Goal: Communication & Community: Participate in discussion

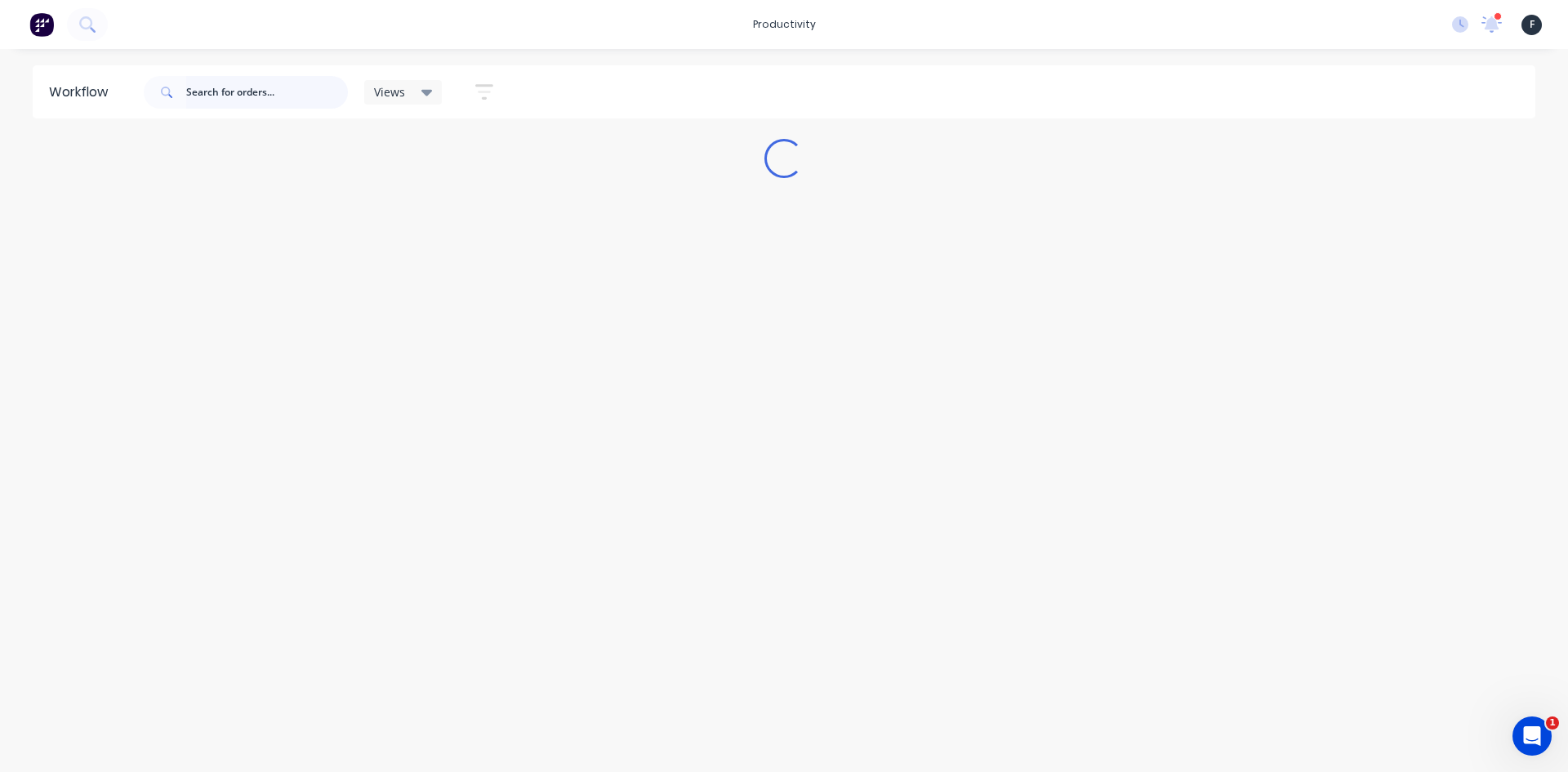
click at [265, 93] on input "text" at bounding box center [267, 93] width 162 height 33
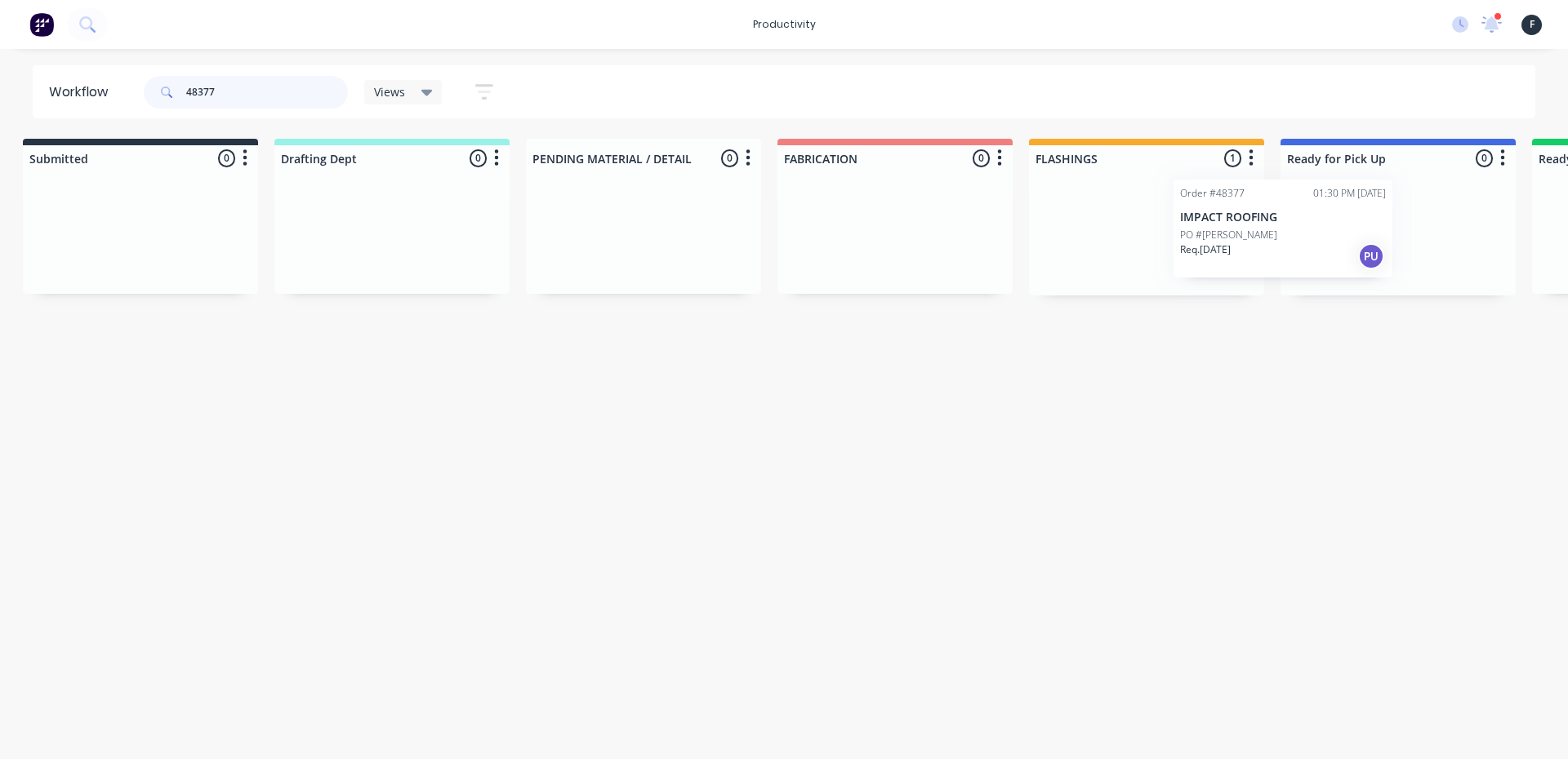
scroll to position [0, 23]
drag, startPoint x: 1228, startPoint y: 264, endPoint x: 1363, endPoint y: 259, distance: 135.1
click at [1363, 259] on div "Submitted 0 Sort By Created date Required date Order number Customer name Most …" at bounding box center [1327, 217] width 2723 height 157
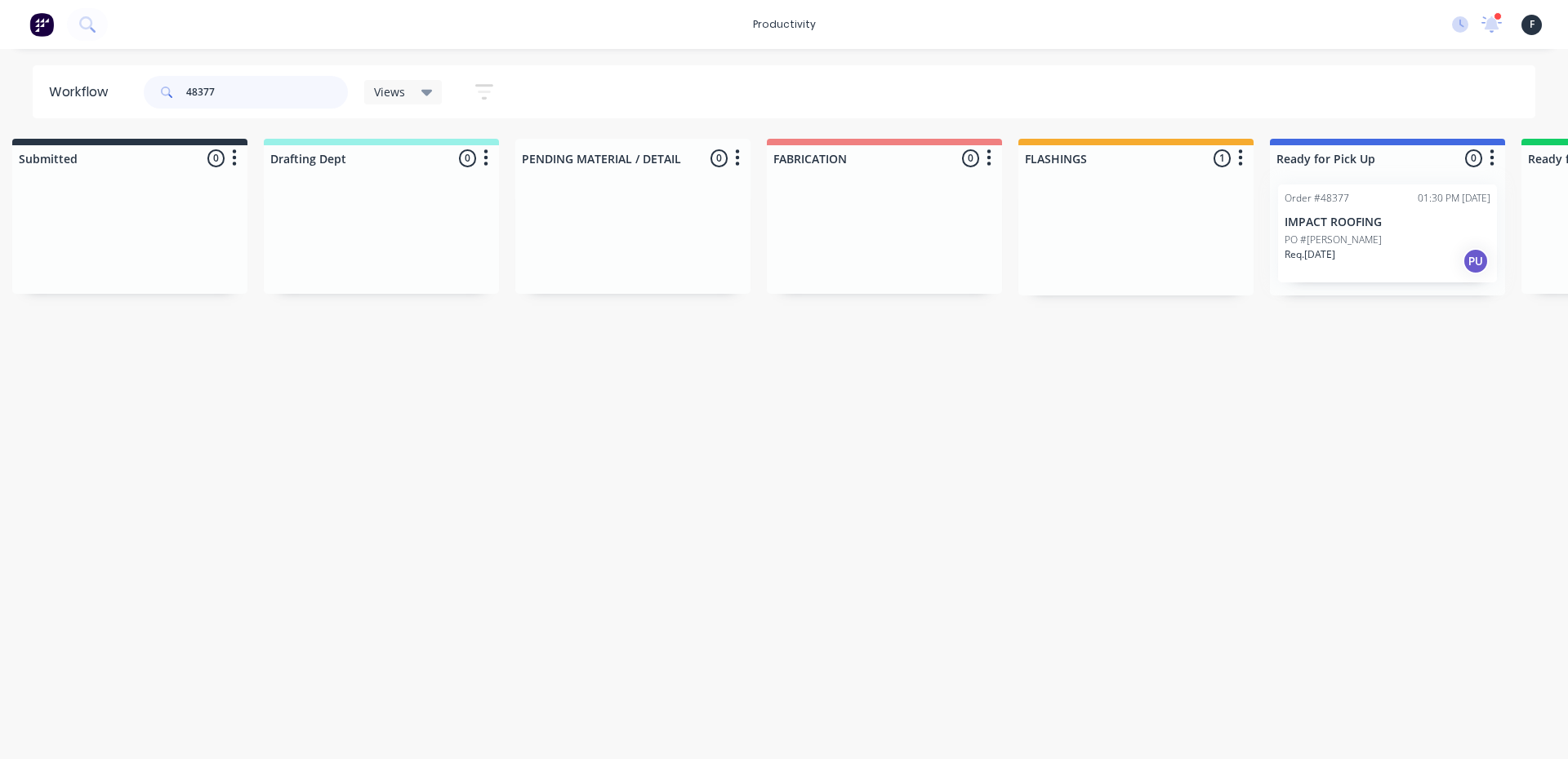
type input "48377"
click at [1400, 253] on div "Order #48377 01:30 PM [DATE] IMPACT ROOFING PO #[PERSON_NAME] Req. [DATE] PU" at bounding box center [1387, 233] width 235 height 124
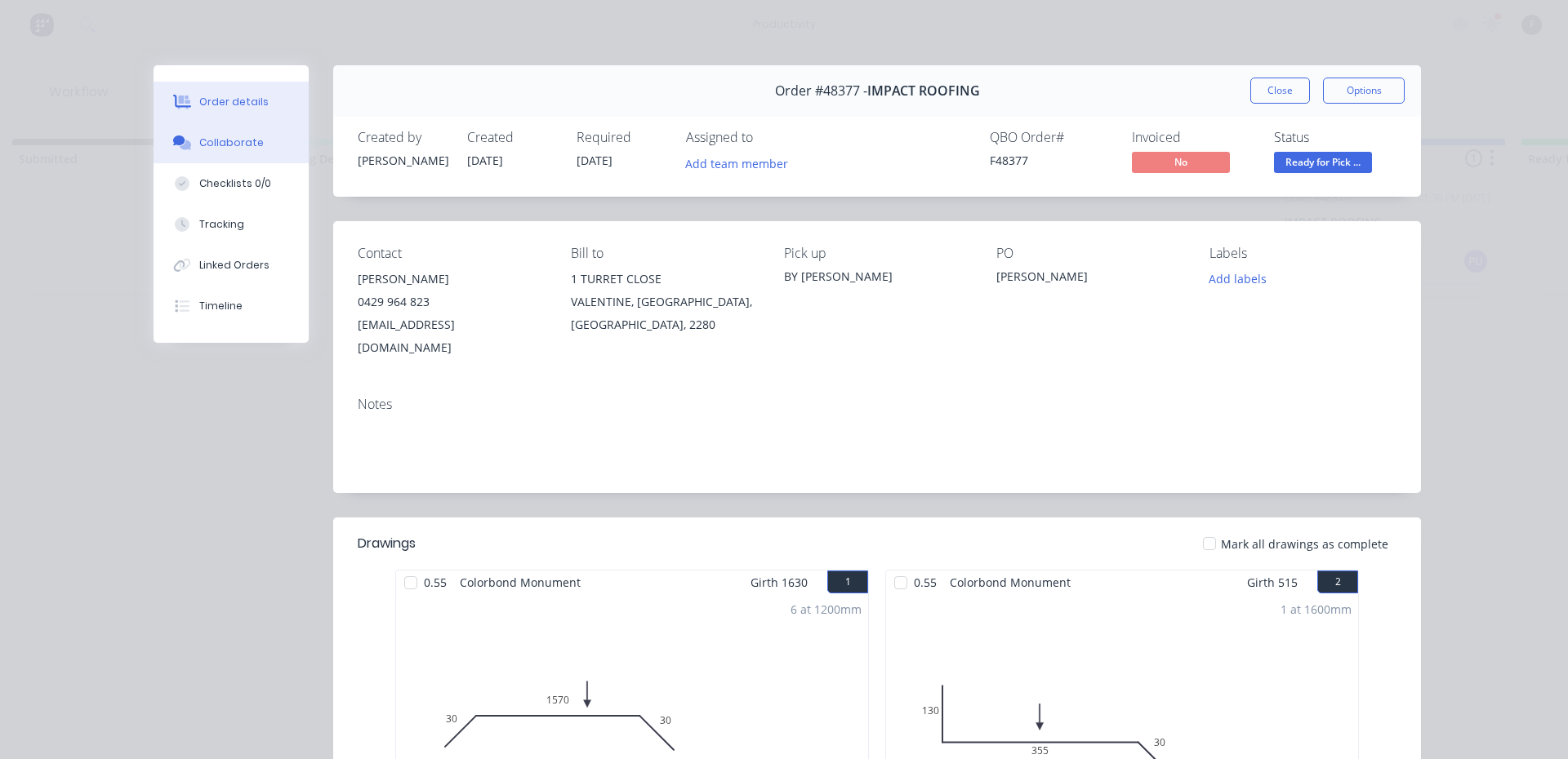
click at [206, 134] on button "Collaborate" at bounding box center [230, 143] width 155 height 40
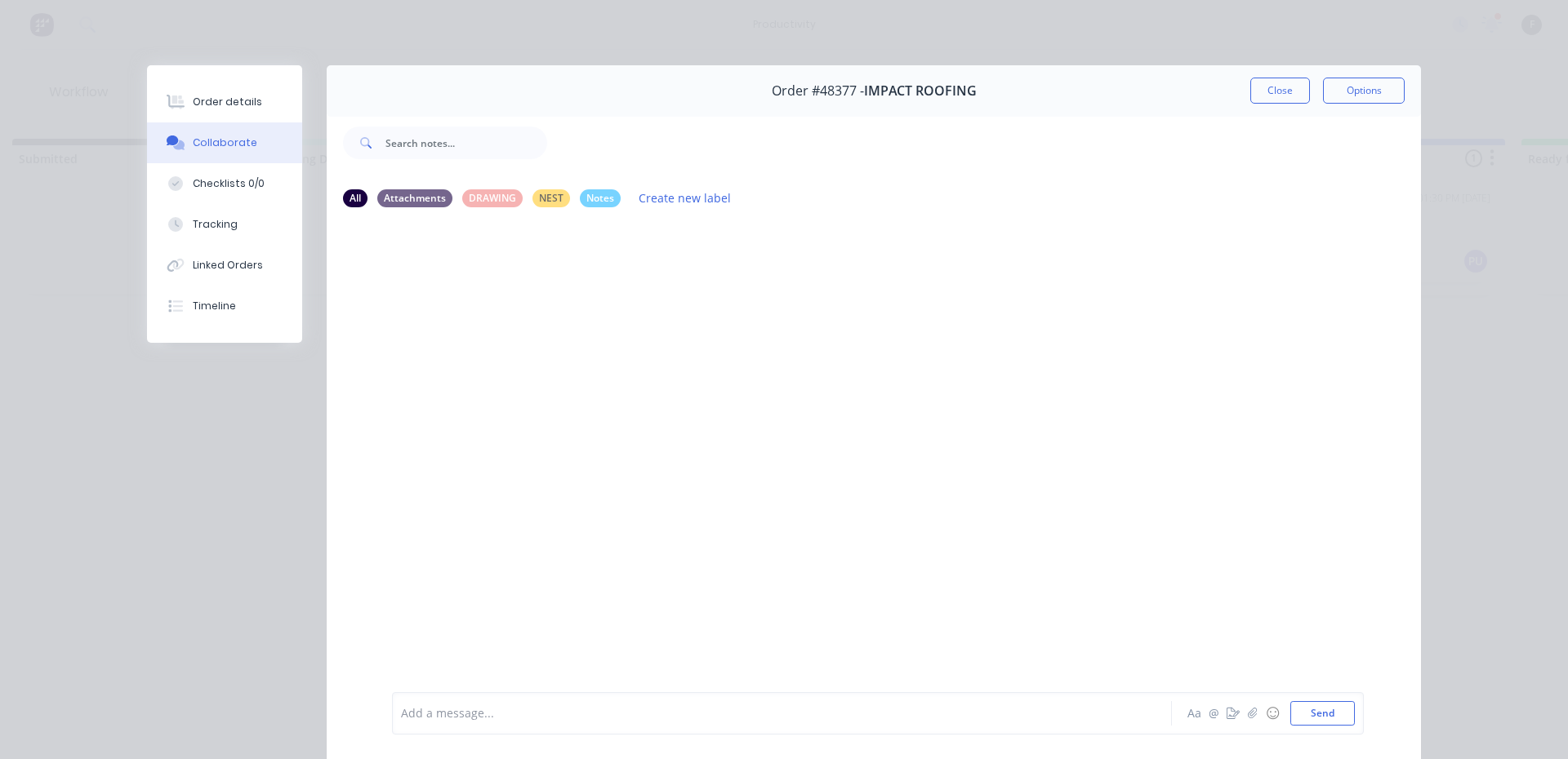
click at [539, 716] on div at bounding box center [758, 714] width 714 height 17
click at [196, 112] on button "Order details" at bounding box center [224, 102] width 155 height 40
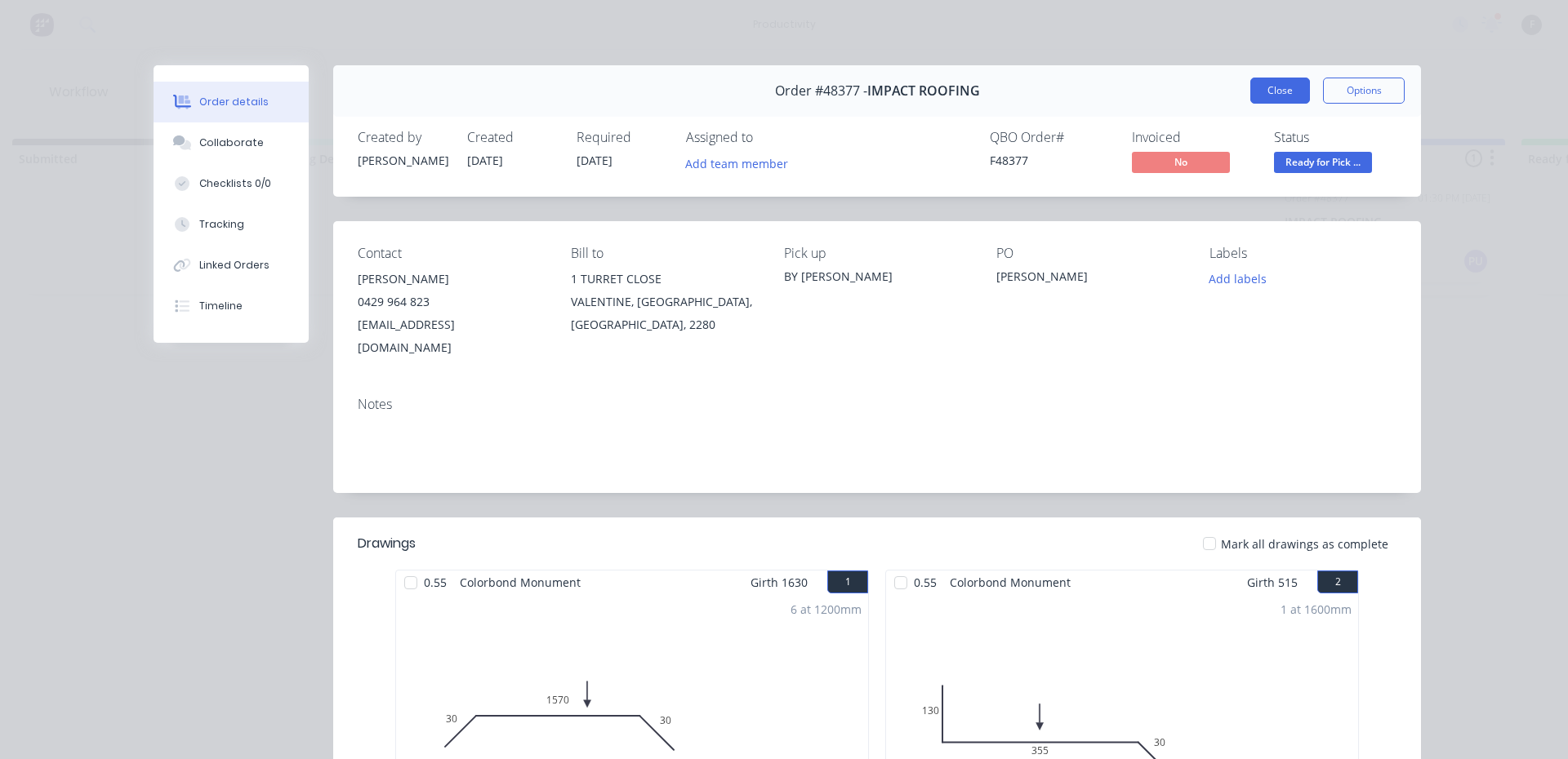
click at [1250, 102] on button "Close" at bounding box center [1280, 90] width 60 height 26
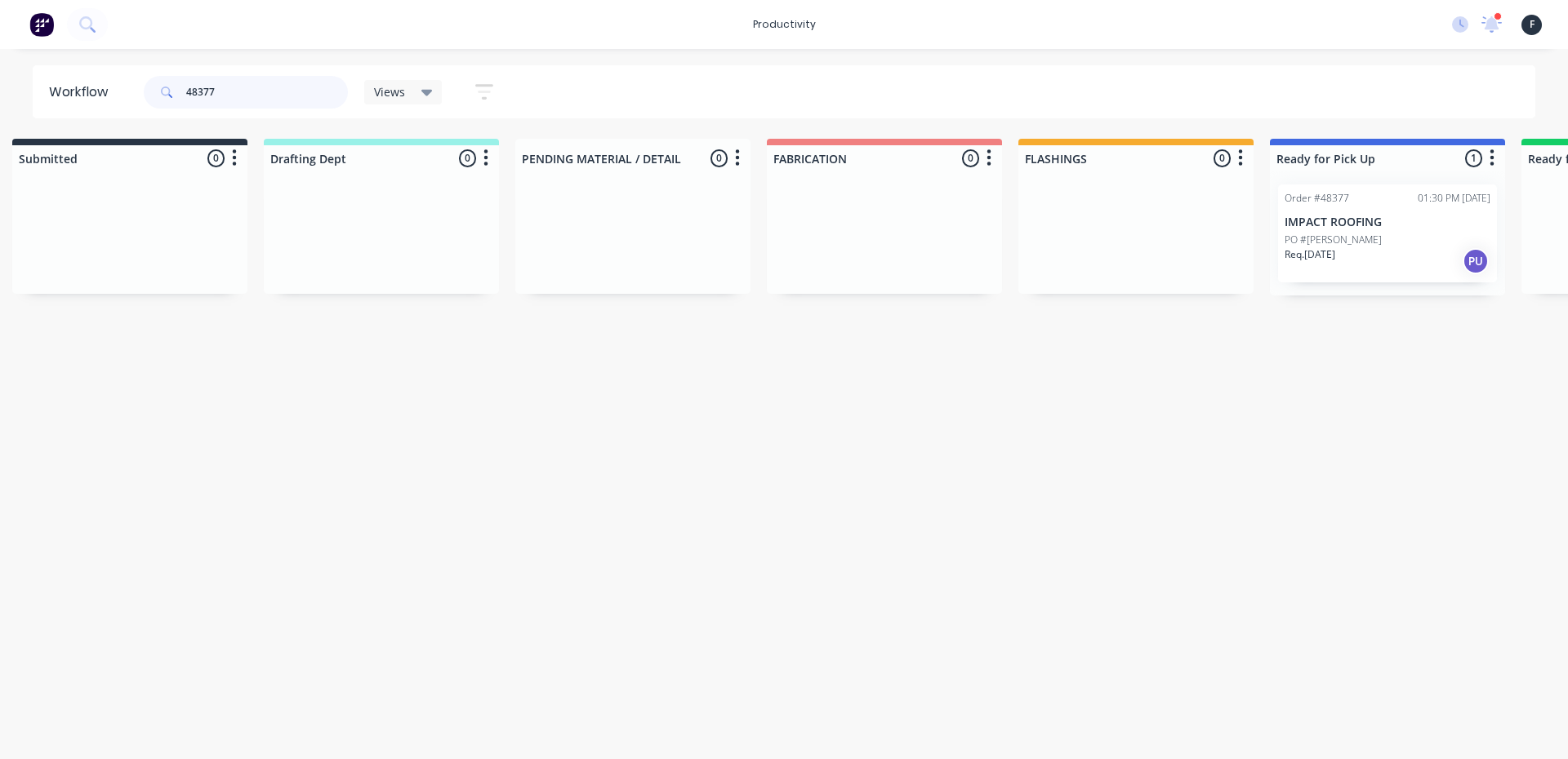
click at [228, 83] on input "48377" at bounding box center [267, 92] width 162 height 33
click at [238, 83] on input "48377" at bounding box center [267, 92] width 162 height 33
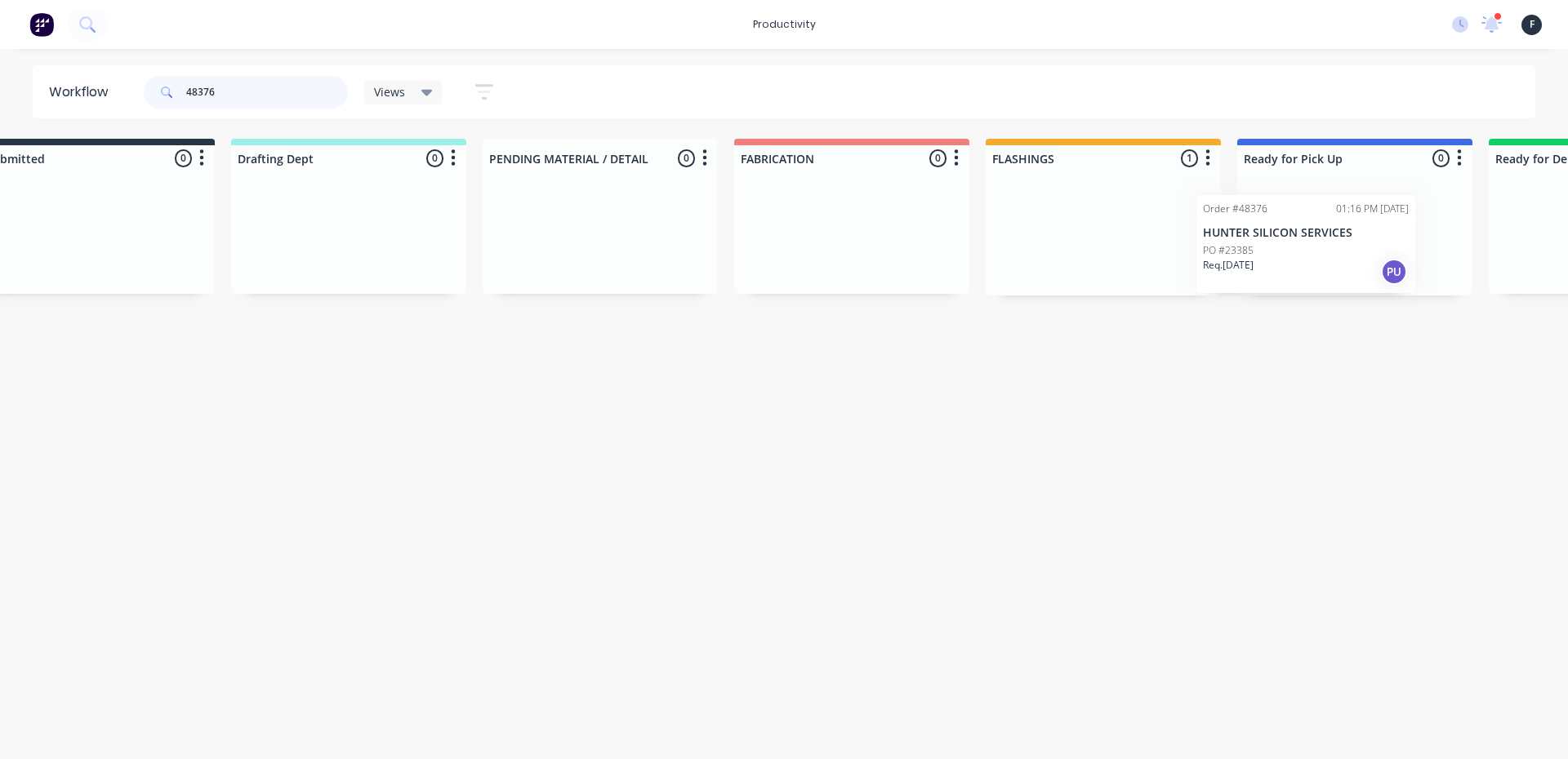
drag, startPoint x: 1070, startPoint y: 249, endPoint x: 1226, endPoint y: 259, distance: 156.3
click at [1226, 259] on div "Submitted 0 Sort By Created date Required date Order number Customer name Most …" at bounding box center [1293, 217] width 2723 height 157
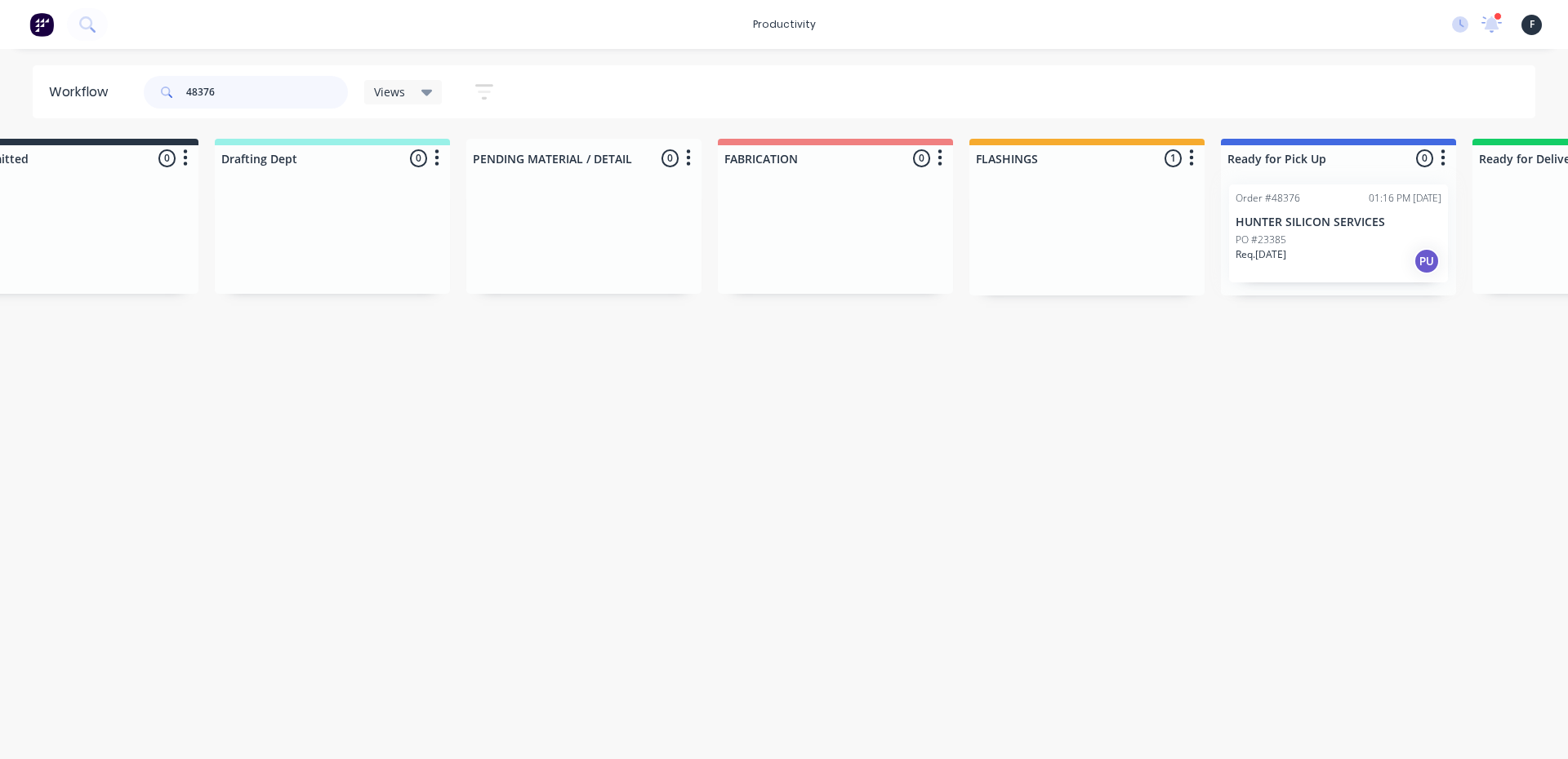
type input "48376"
click at [1337, 254] on div at bounding box center [1339, 233] width 235 height 124
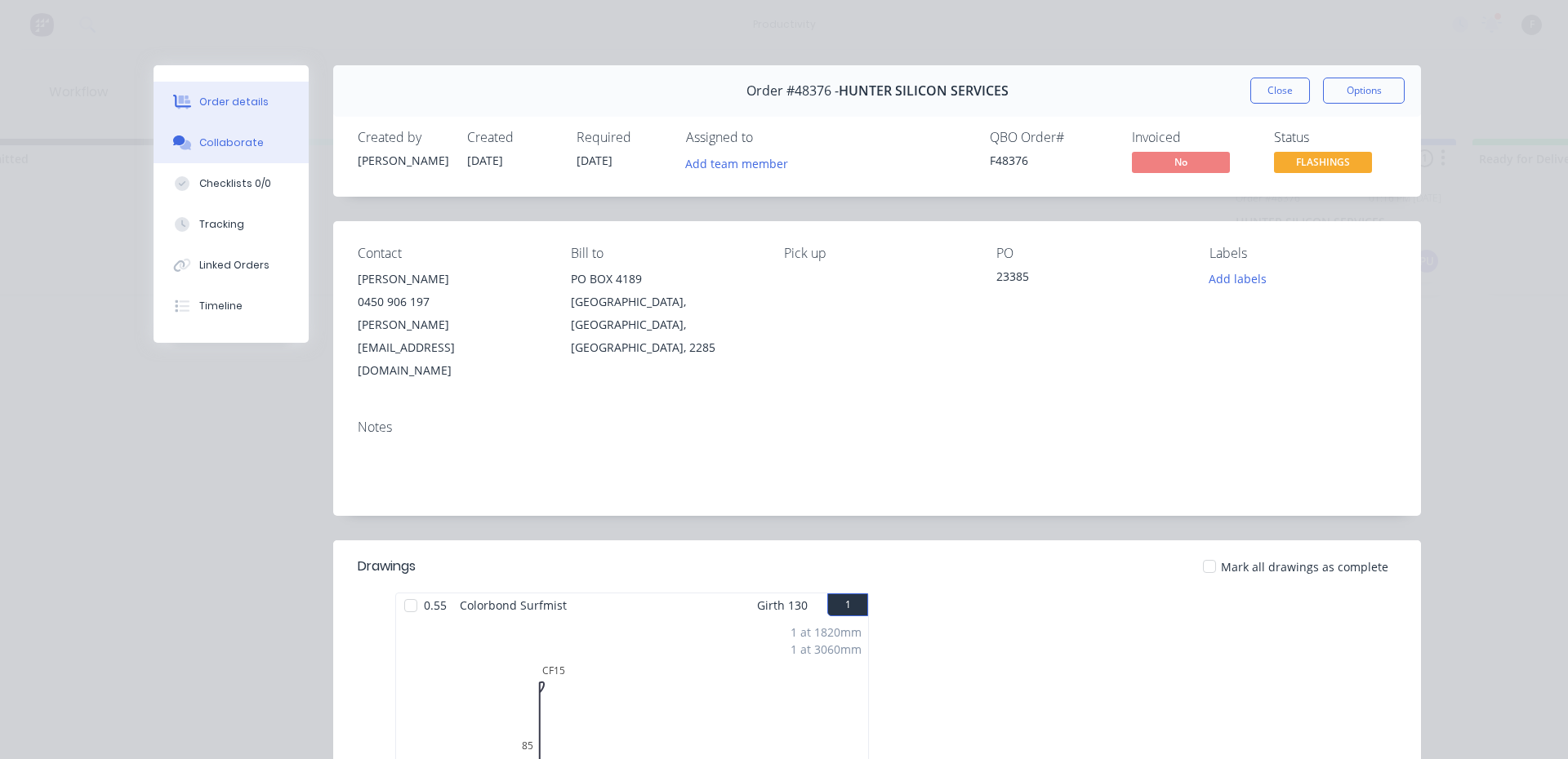
click at [179, 146] on icon at bounding box center [185, 145] width 12 height 10
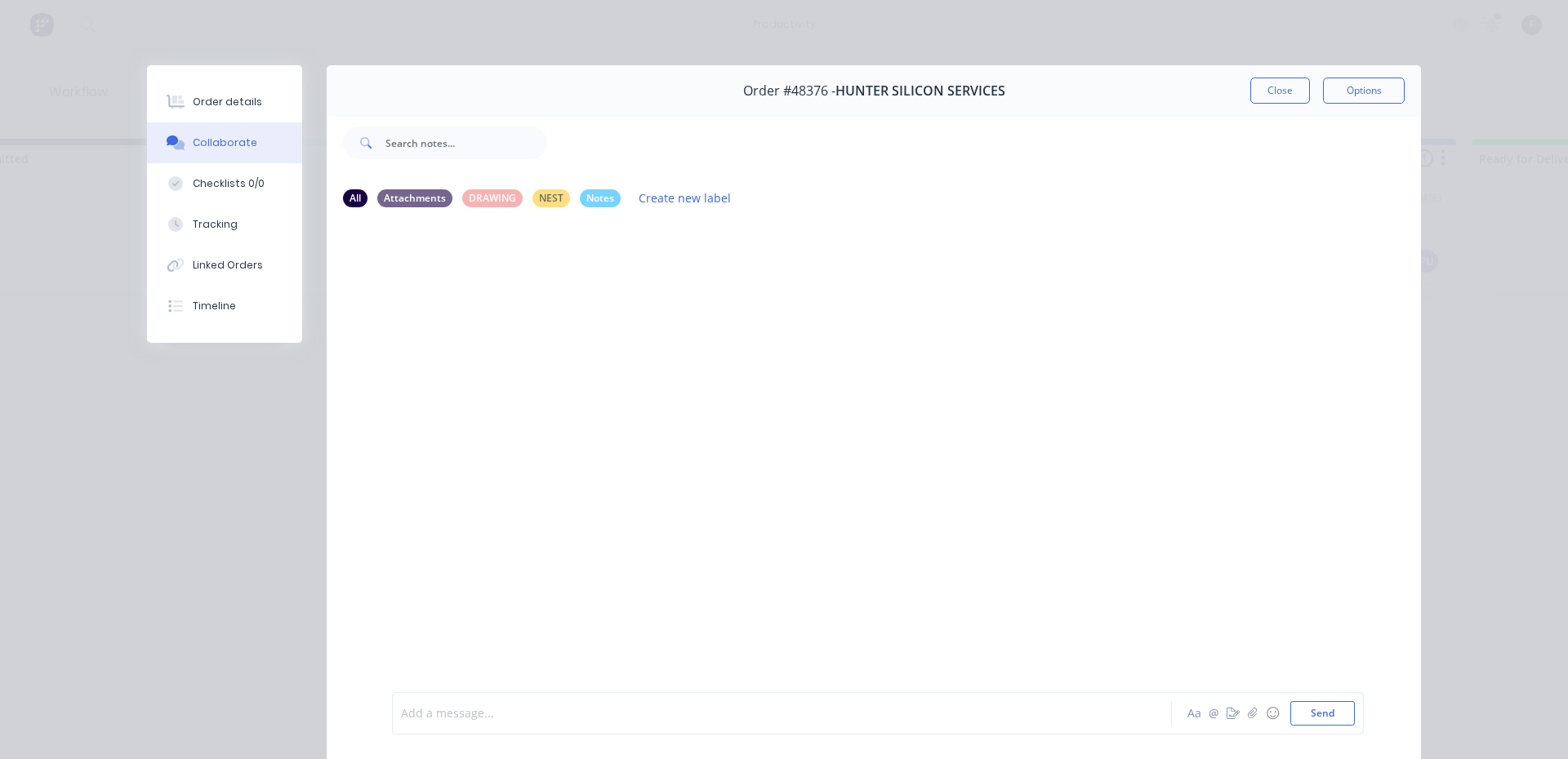
click at [506, 720] on div at bounding box center [758, 714] width 714 height 17
click at [1274, 83] on button "Close" at bounding box center [1280, 90] width 60 height 26
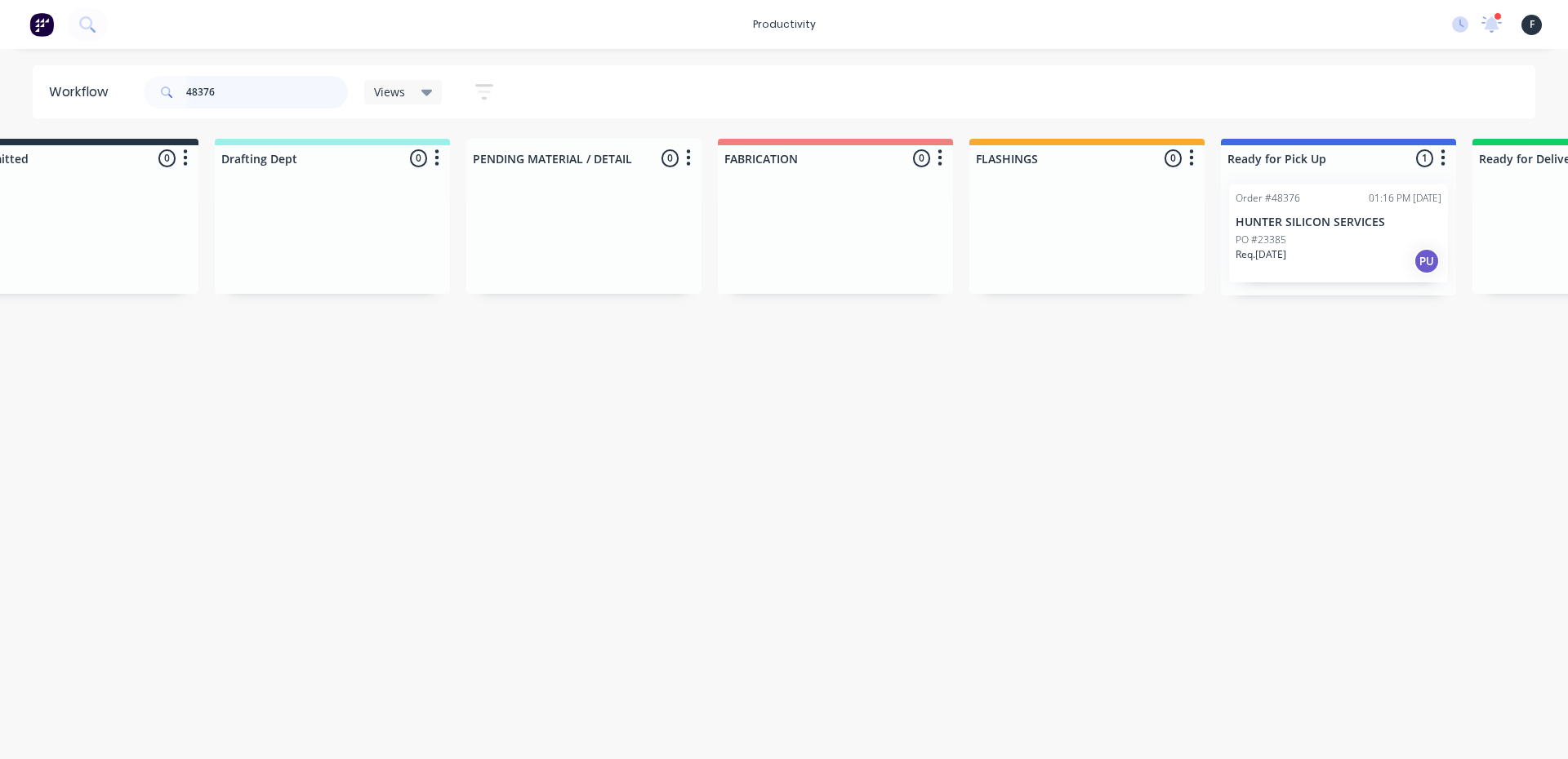
drag, startPoint x: 232, startPoint y: 90, endPoint x: 234, endPoint y: 81, distance: 9.2
click at [233, 84] on input "48376" at bounding box center [267, 92] width 162 height 33
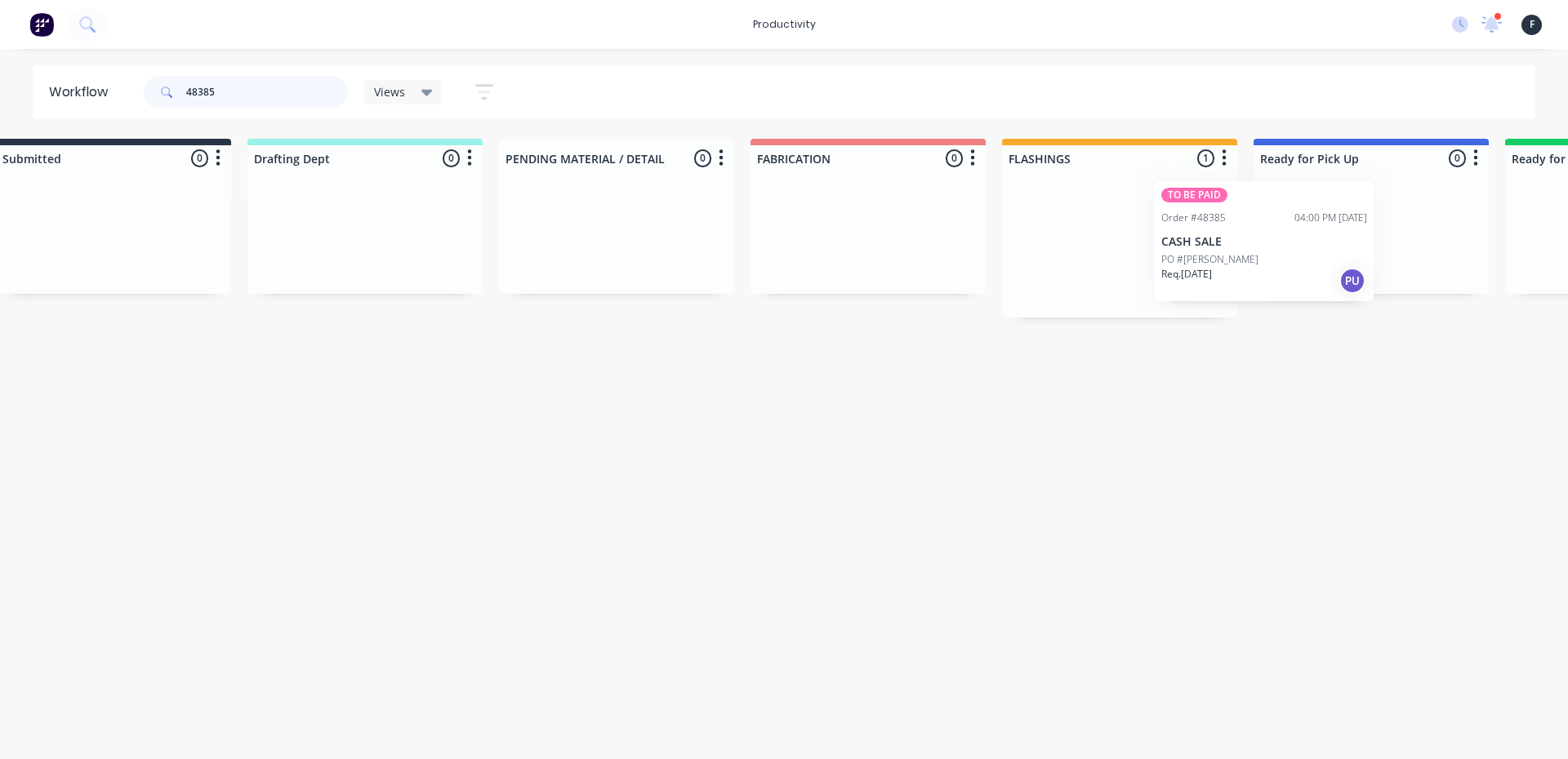
drag, startPoint x: 1089, startPoint y: 260, endPoint x: 1237, endPoint y: 257, distance: 148.0
click at [1237, 257] on div "Submitted 0 Sort By Created date Required date Order number Customer name Most …" at bounding box center [1310, 228] width 2723 height 179
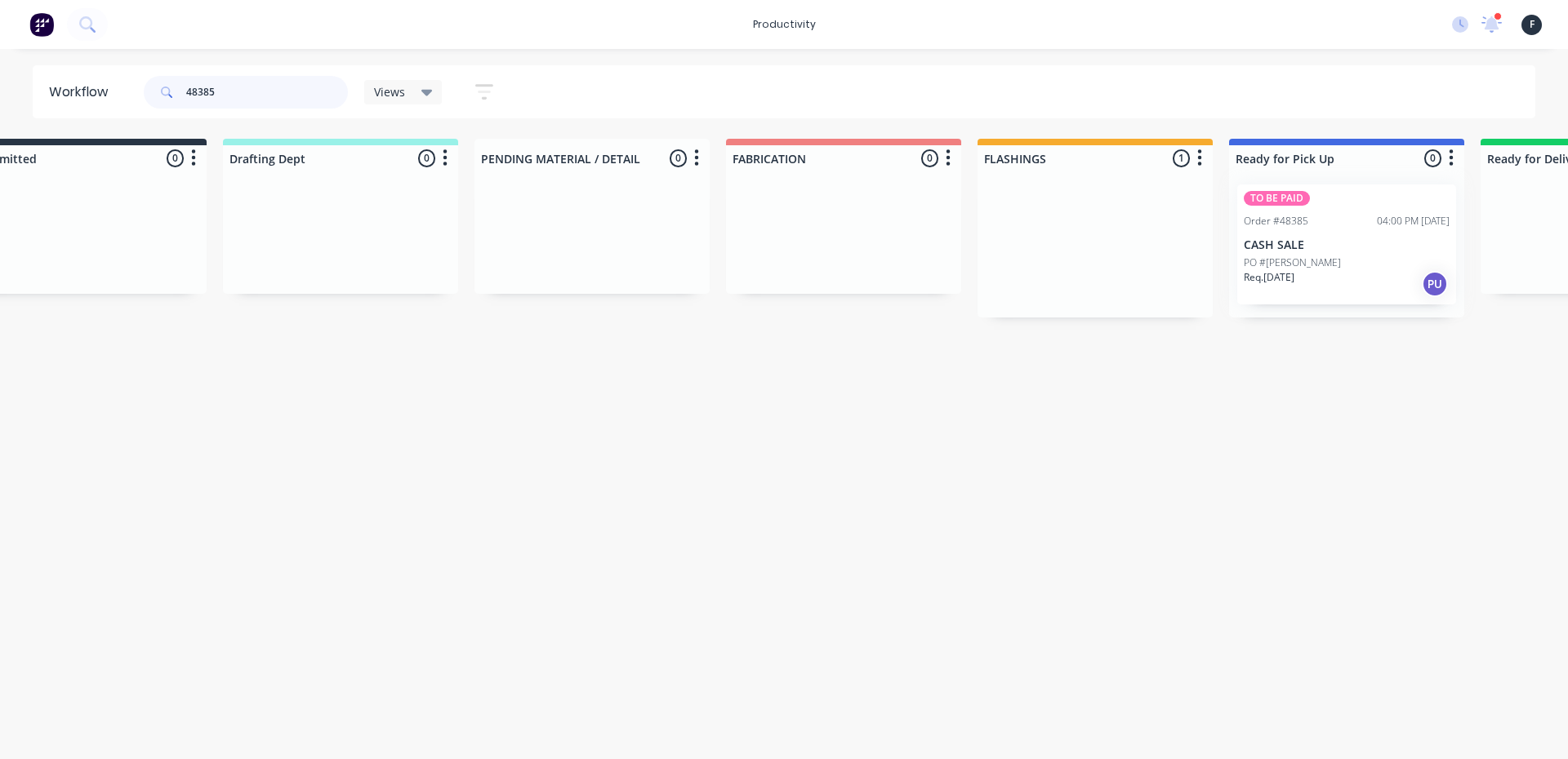
type input "48385"
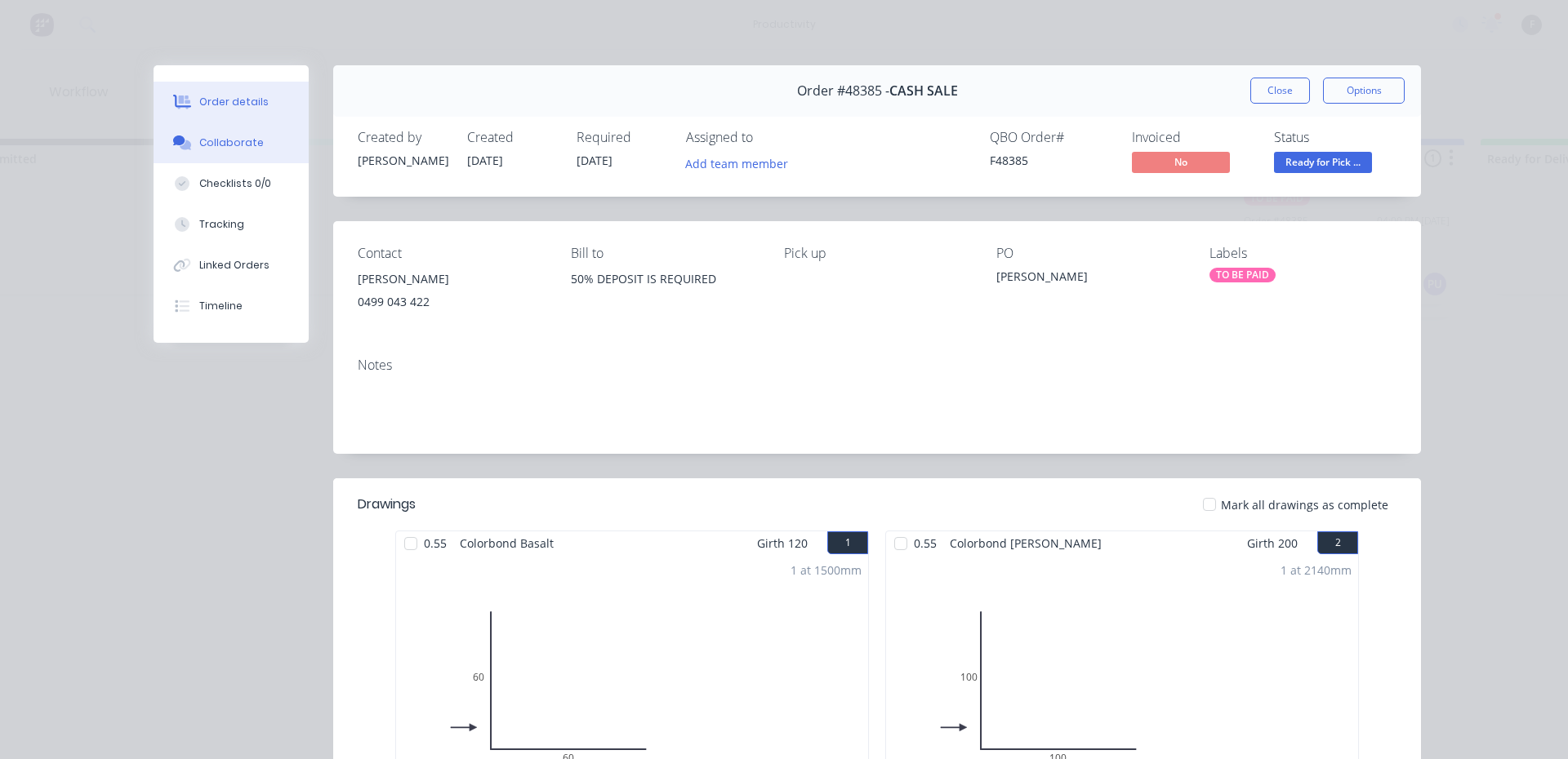
click at [243, 148] on div "Collaborate" at bounding box center [231, 143] width 65 height 14
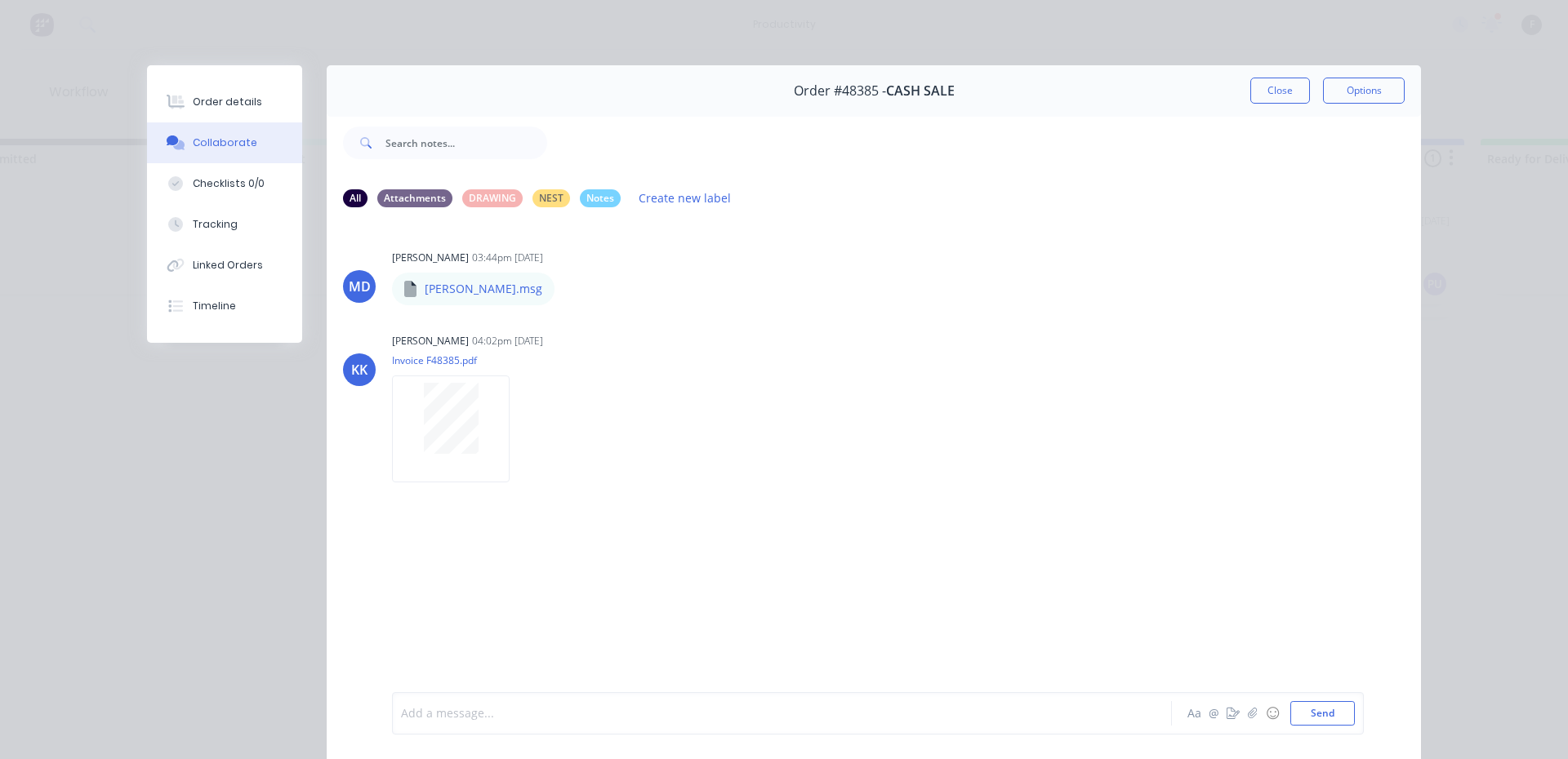
click at [506, 715] on div at bounding box center [758, 714] width 714 height 17
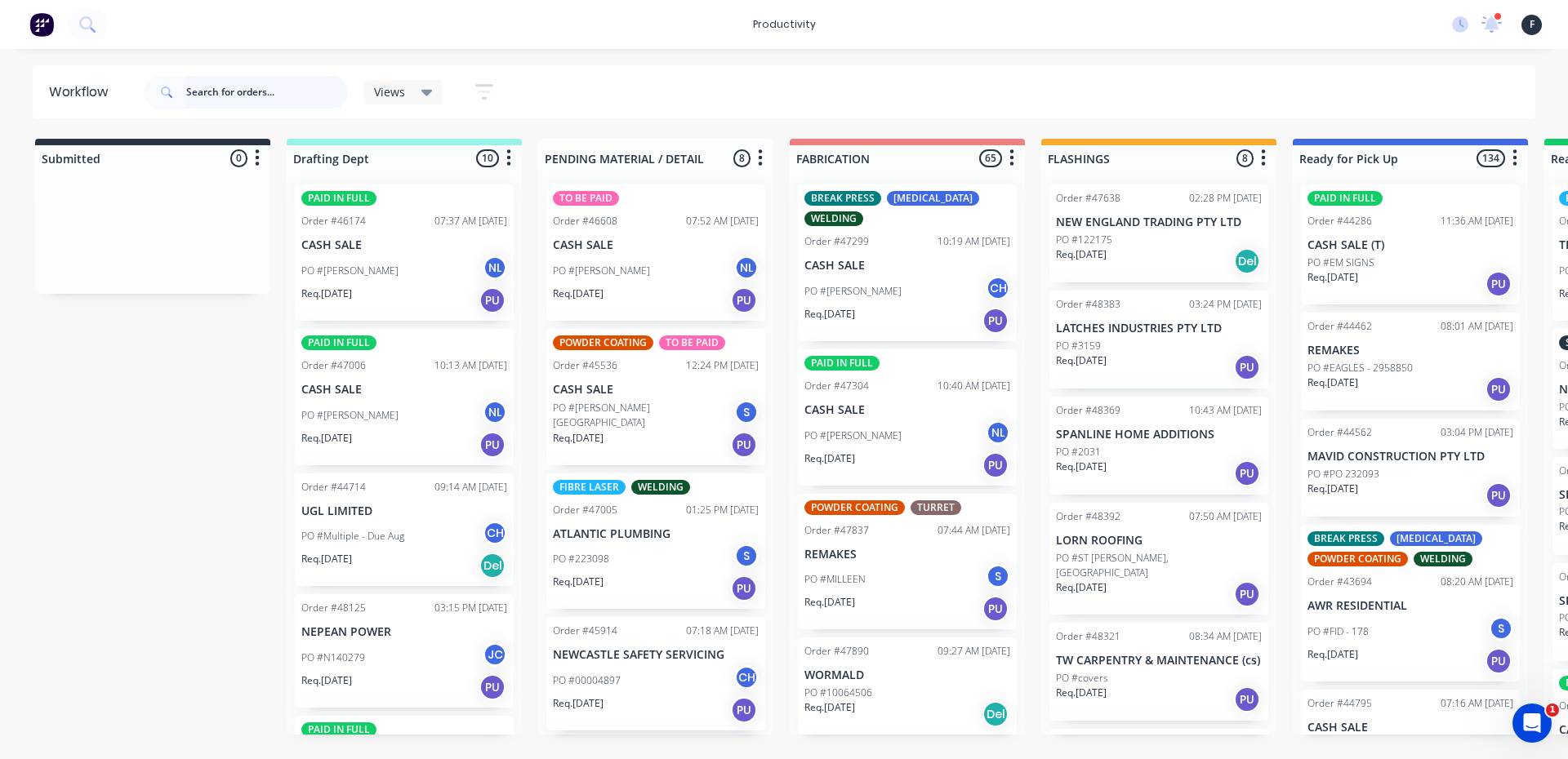
click at [190, 88] on input "text" at bounding box center [267, 92] width 162 height 33
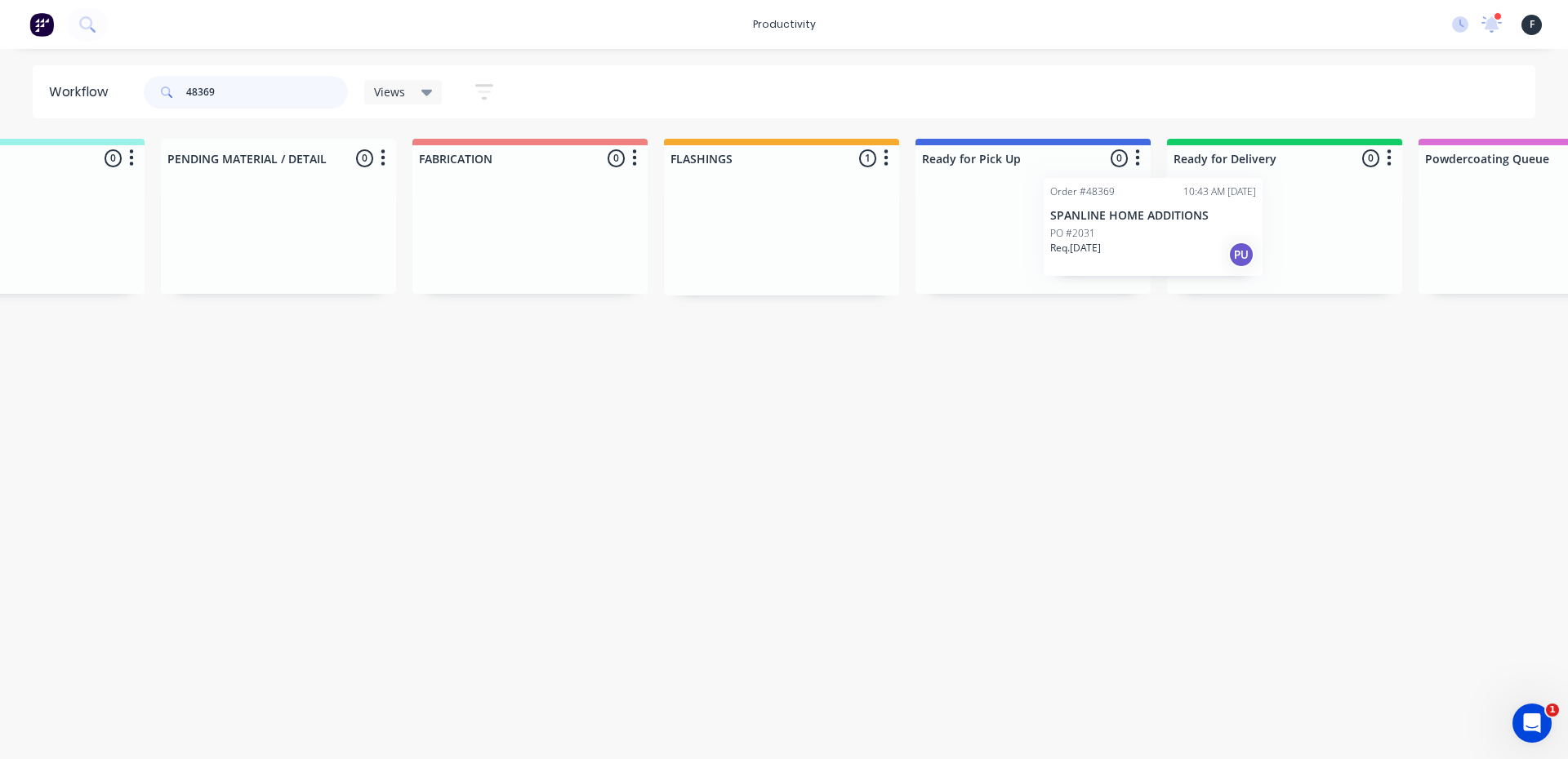
scroll to position [0, 381]
drag, startPoint x: 1117, startPoint y: 240, endPoint x: 974, endPoint y: 238, distance: 143.0
click at [974, 238] on div "Submitted 0 Sort By Created date Required date Order number Customer name Most …" at bounding box center [968, 217] width 2723 height 157
type input "48369"
click at [974, 238] on div "PO #2031" at bounding box center [1029, 239] width 205 height 14
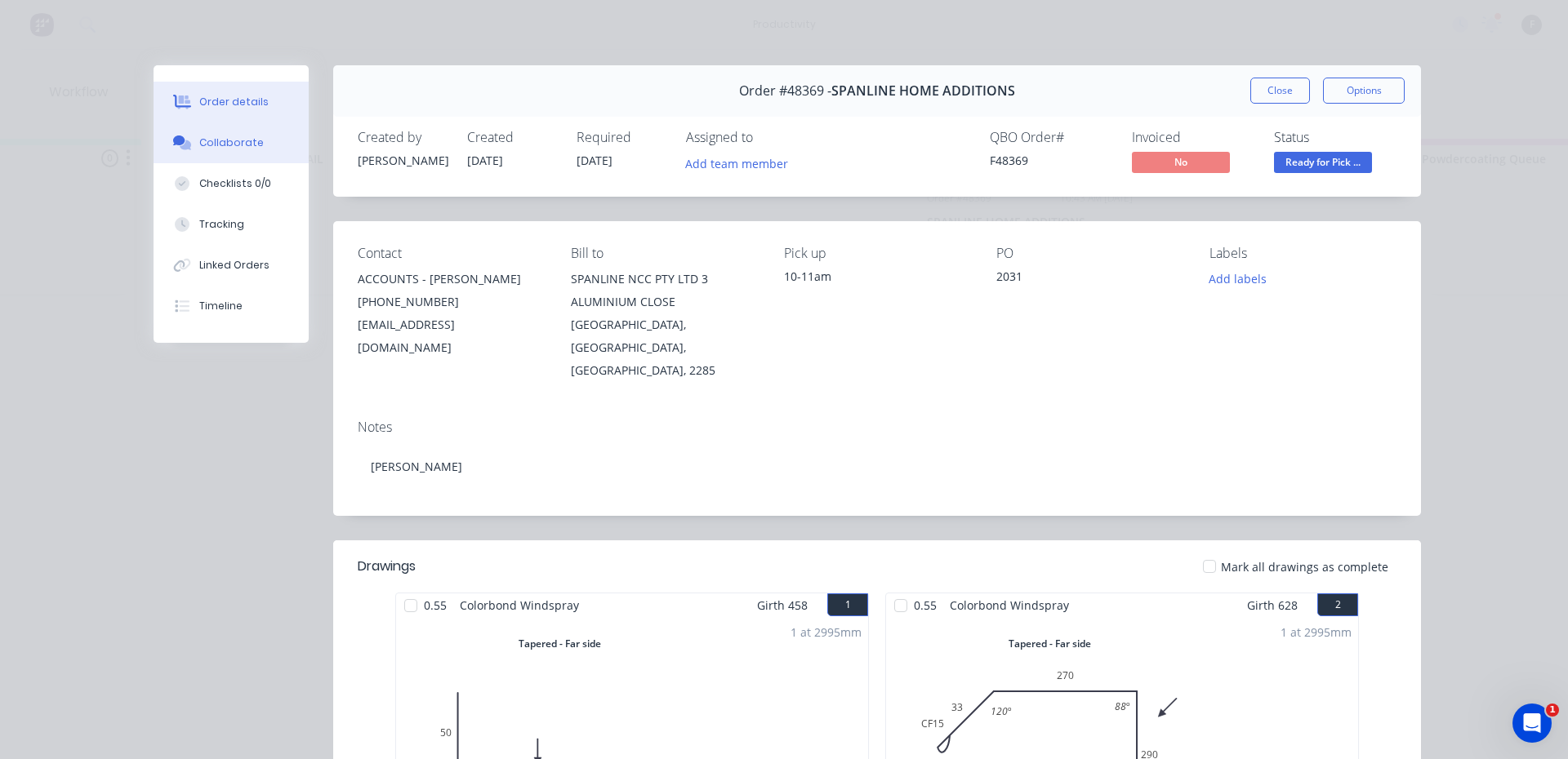
click at [242, 134] on button "Collaborate" at bounding box center [230, 143] width 155 height 40
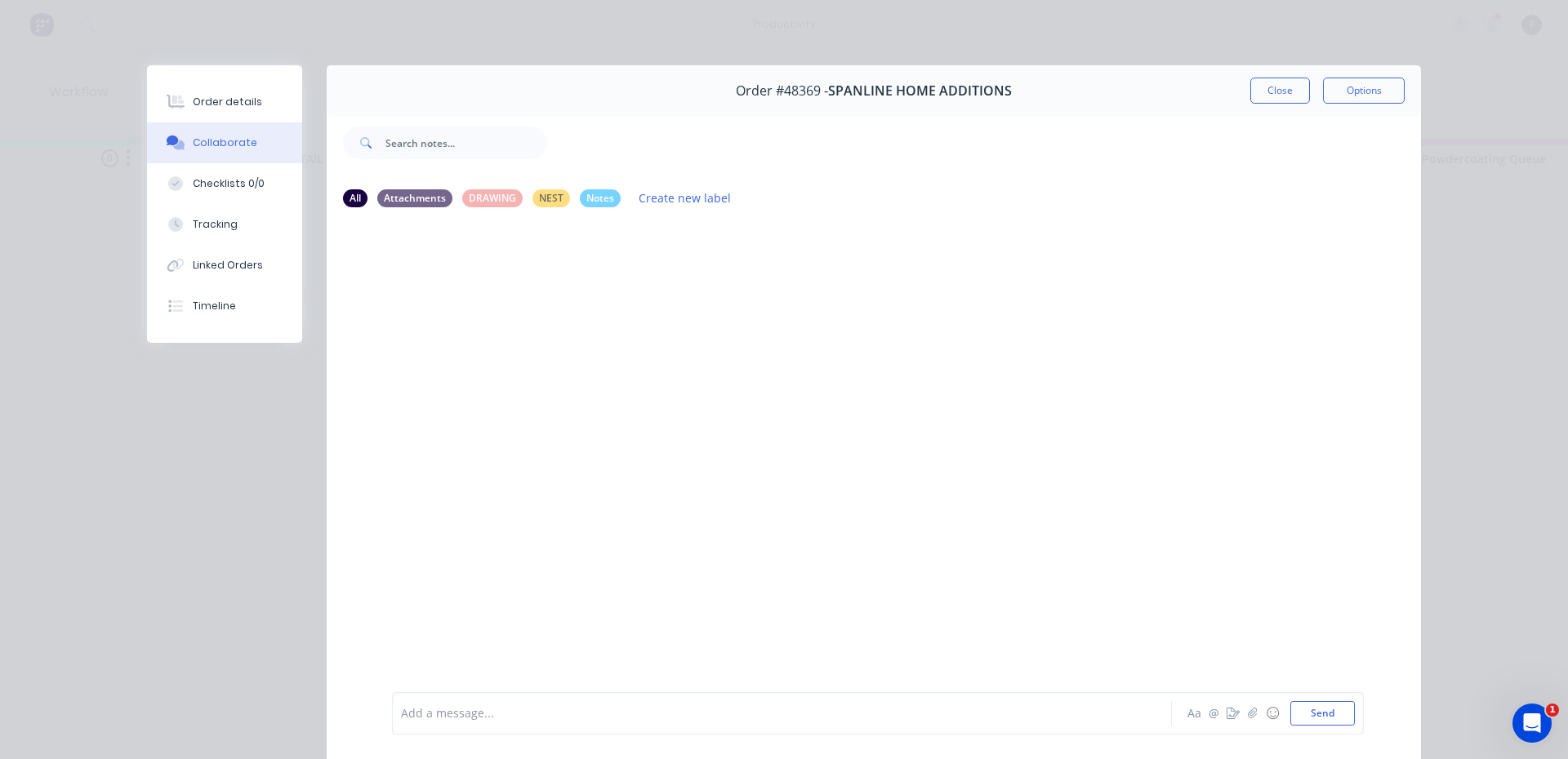
click at [715, 726] on div "Add a message... Aa @ ☺ Send" at bounding box center [878, 713] width 971 height 42
click at [763, 726] on div "Add a message... Aa @ ☺ Send" at bounding box center [878, 713] width 971 height 42
click at [767, 723] on div "Add a message..." at bounding box center [758, 713] width 715 height 24
